Goal: Transaction & Acquisition: Purchase product/service

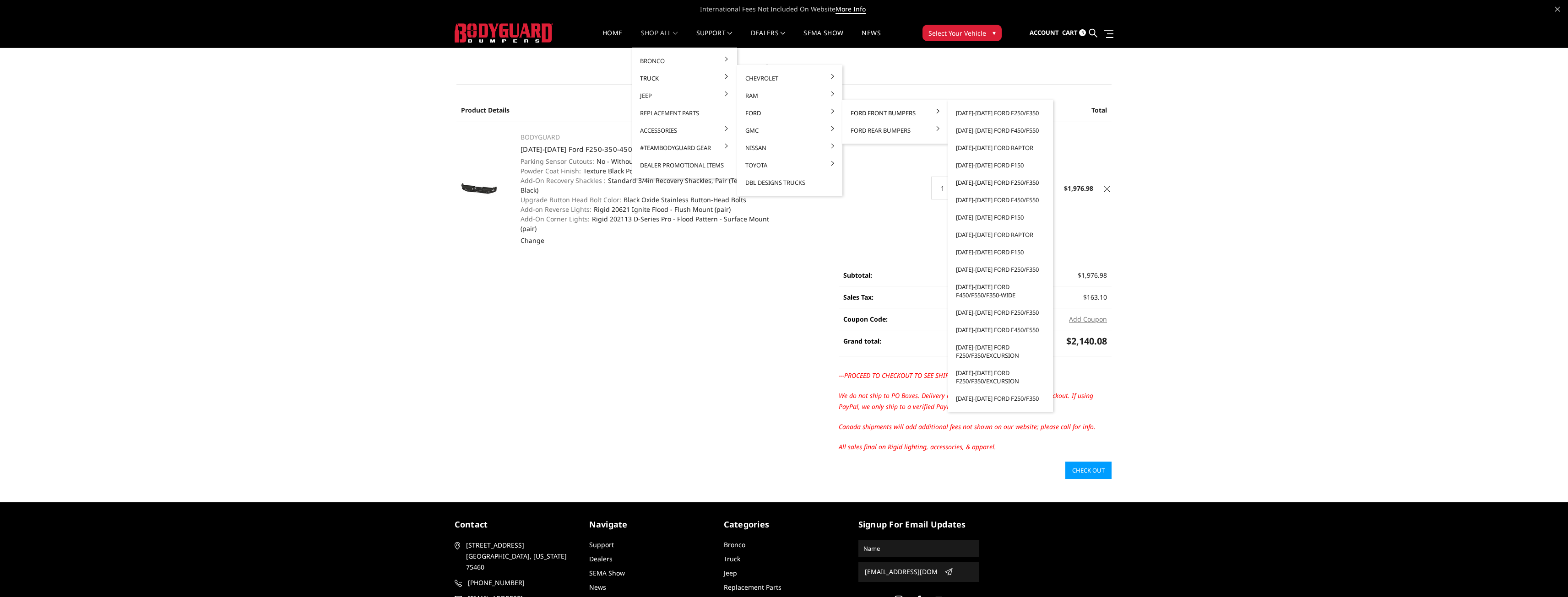
click at [981, 183] on link "[DATE]-[DATE] Ford F250/F350" at bounding box center [1000, 182] width 98 height 18
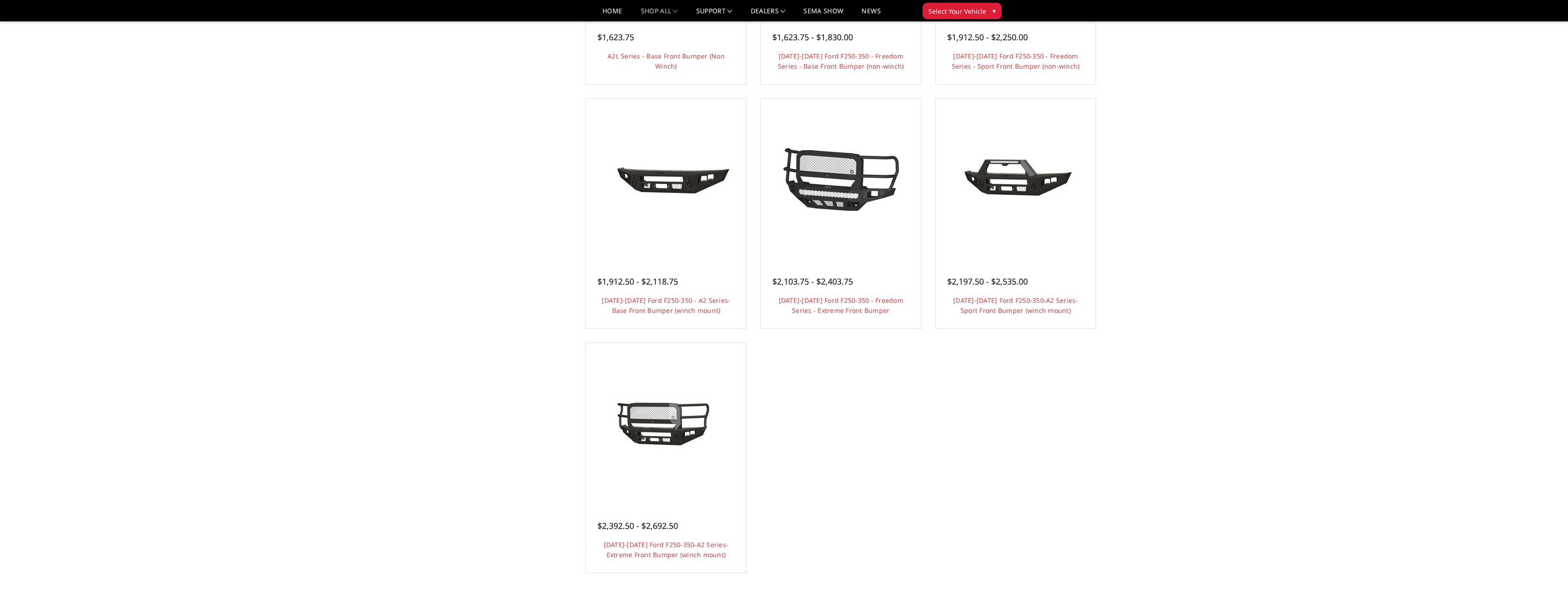
scroll to position [549, 0]
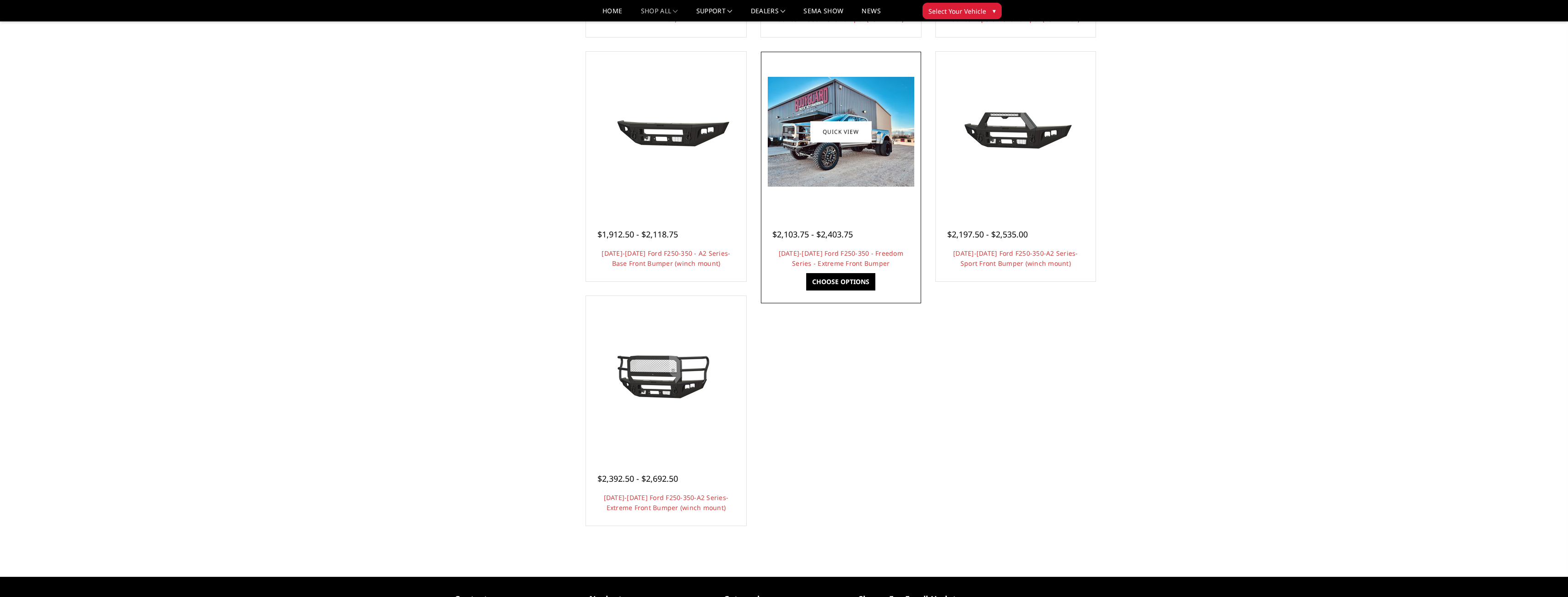
click at [851, 182] on img at bounding box center [840, 132] width 146 height 110
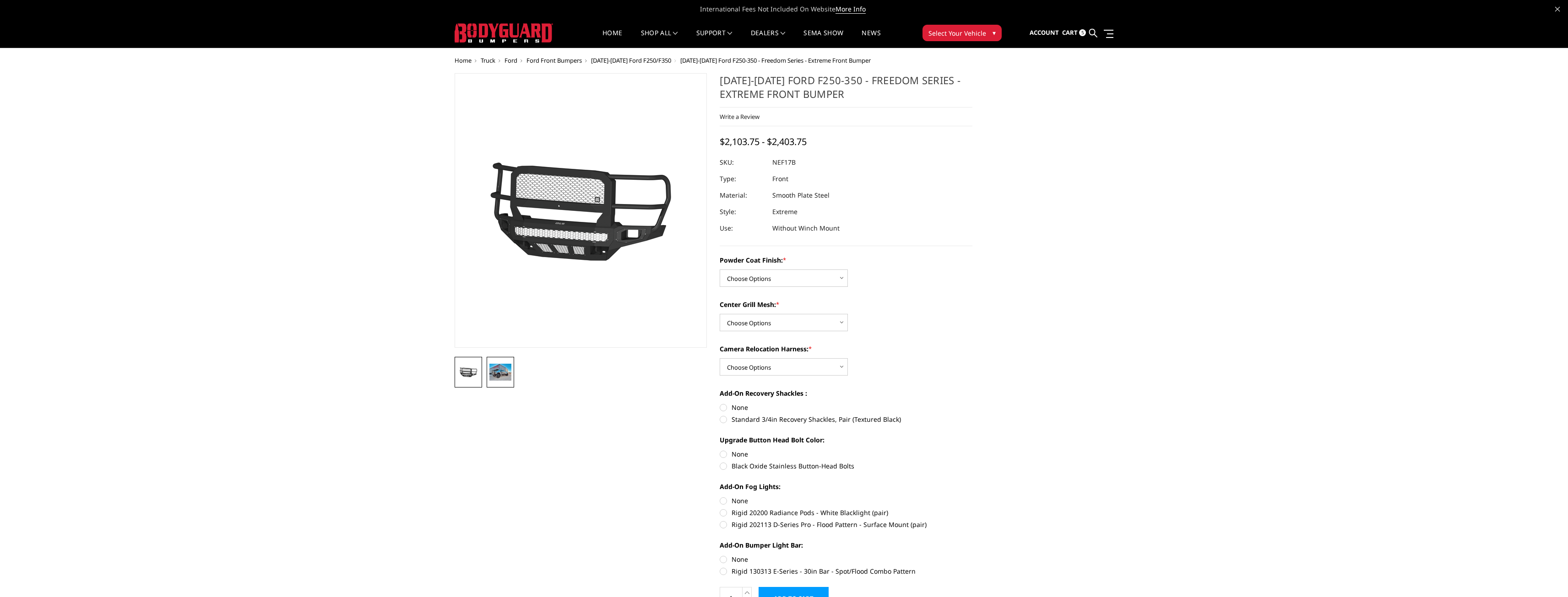
click at [504, 375] on img at bounding box center [500, 372] width 22 height 17
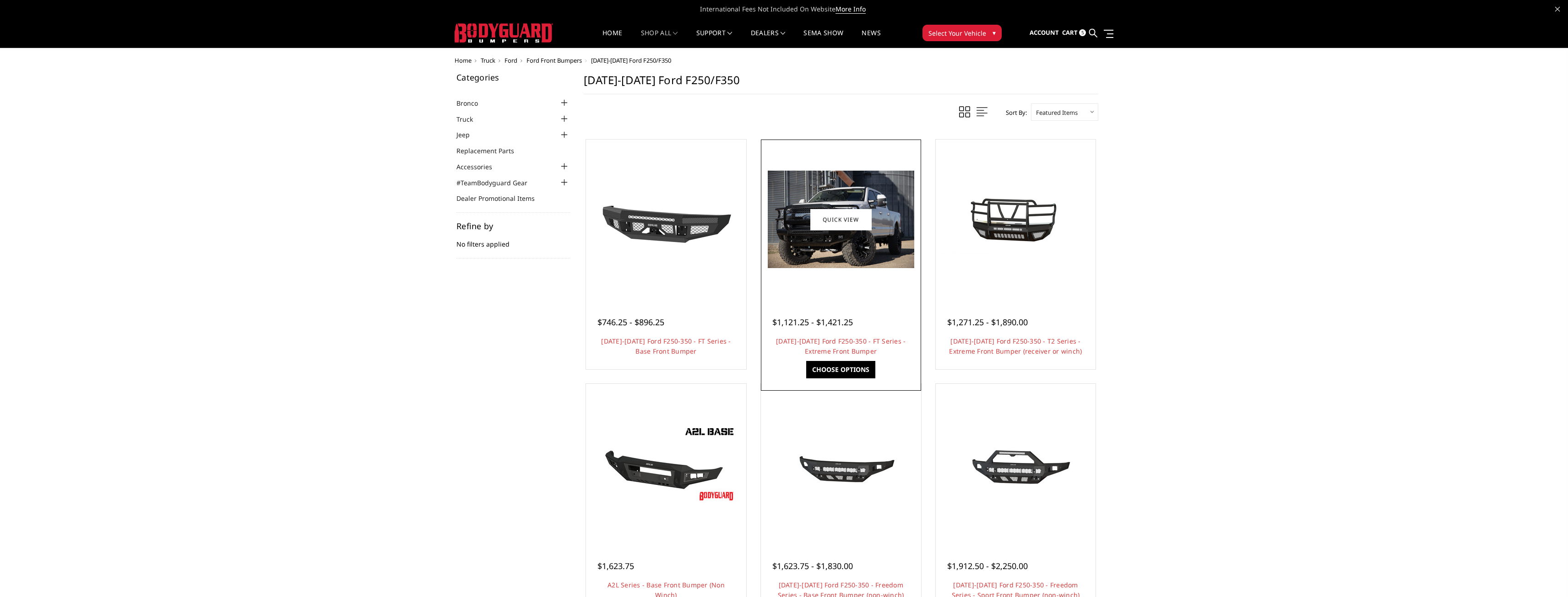
click at [891, 284] on div at bounding box center [841, 220] width 156 height 156
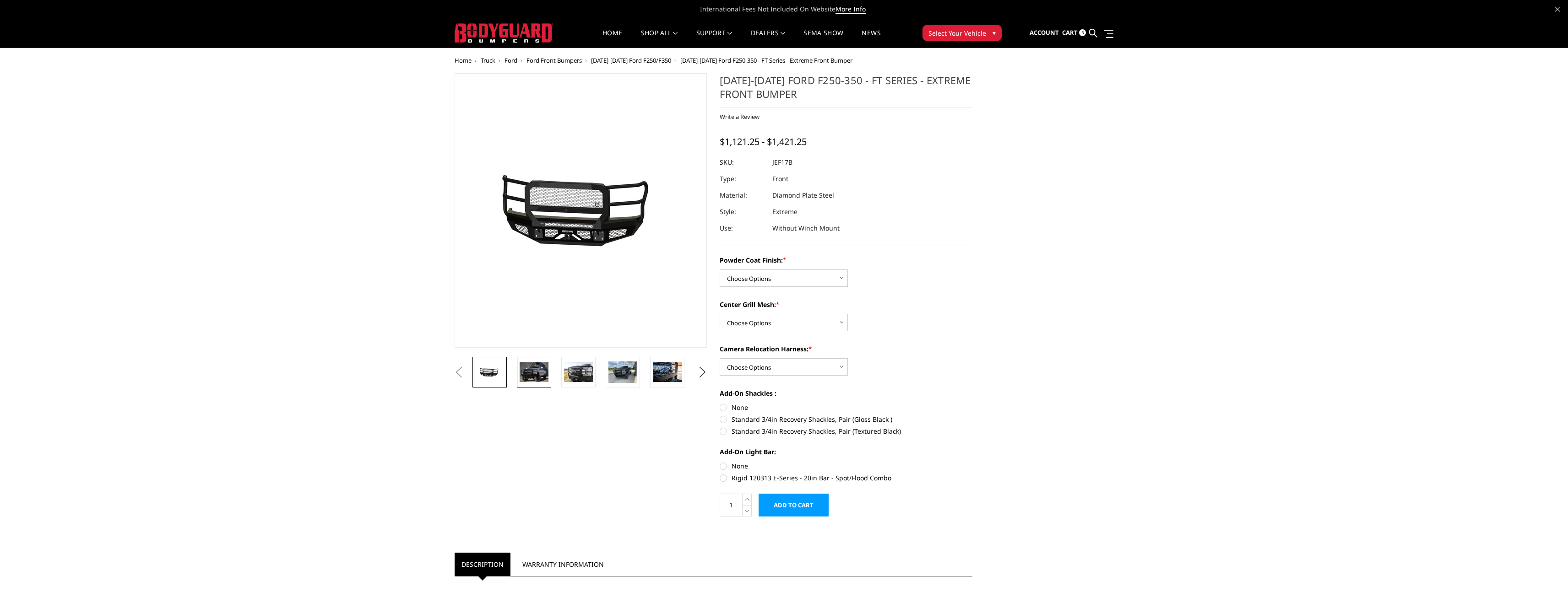
click at [533, 370] on img at bounding box center [534, 372] width 29 height 19
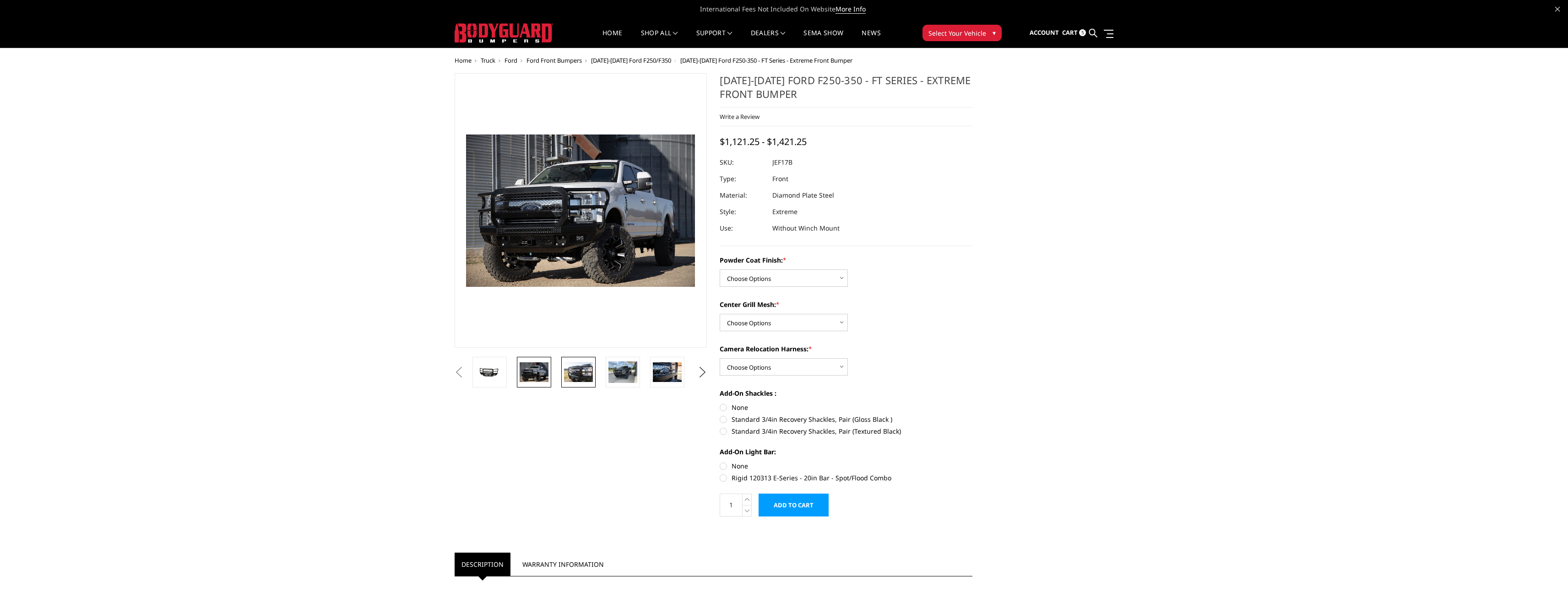
click at [574, 370] on img at bounding box center [578, 372] width 29 height 19
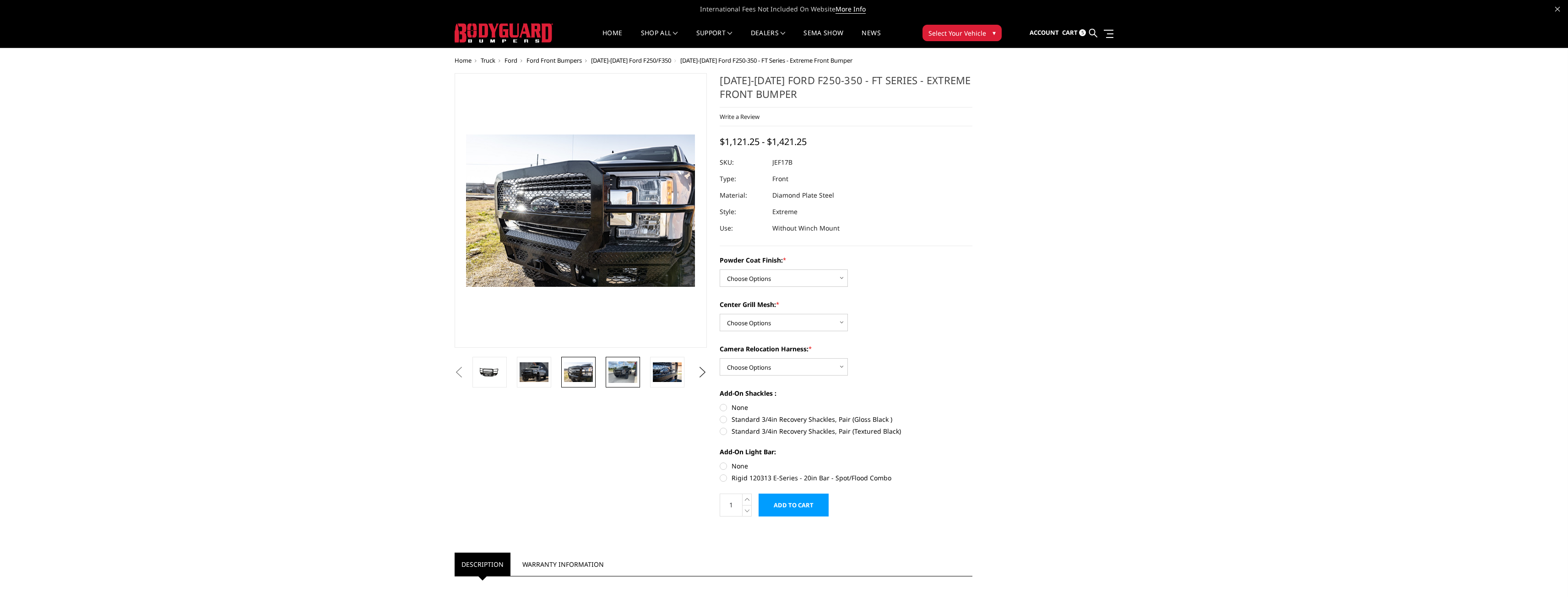
click at [628, 374] on img at bounding box center [622, 372] width 29 height 21
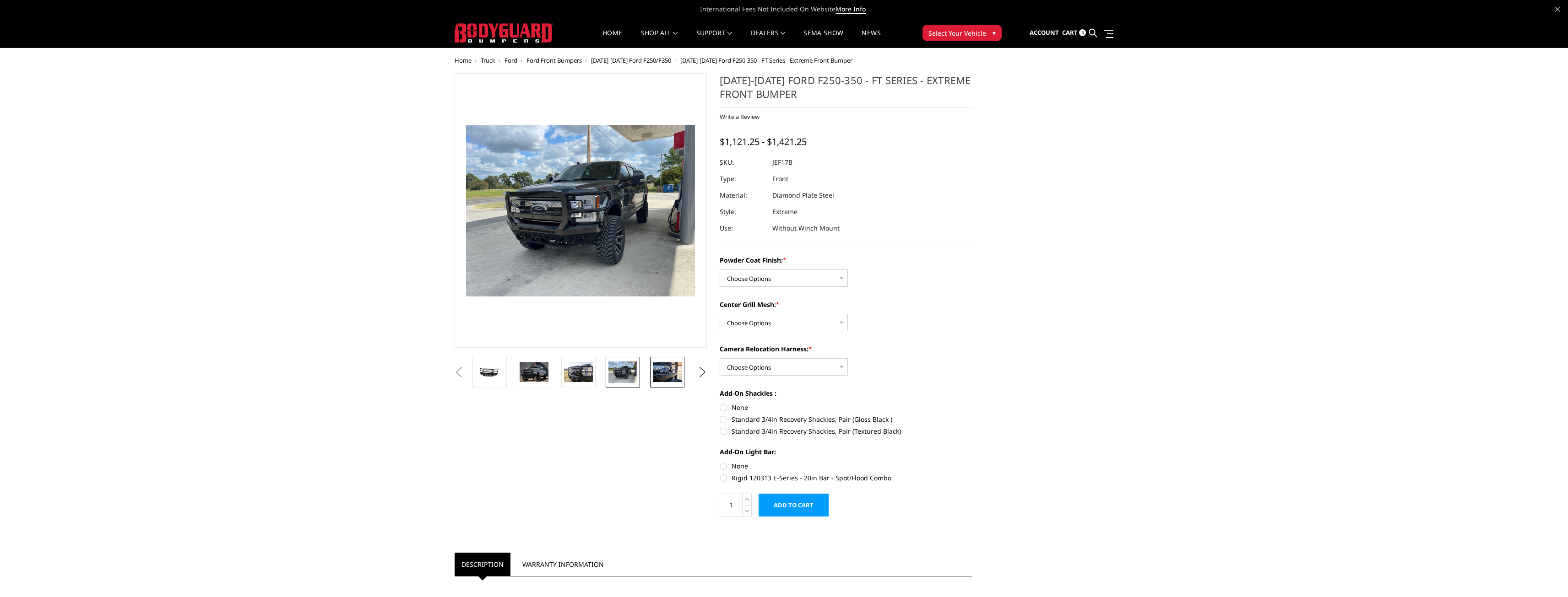
click at [659, 371] on img at bounding box center [667, 372] width 29 height 19
